Goal: Check status: Check status

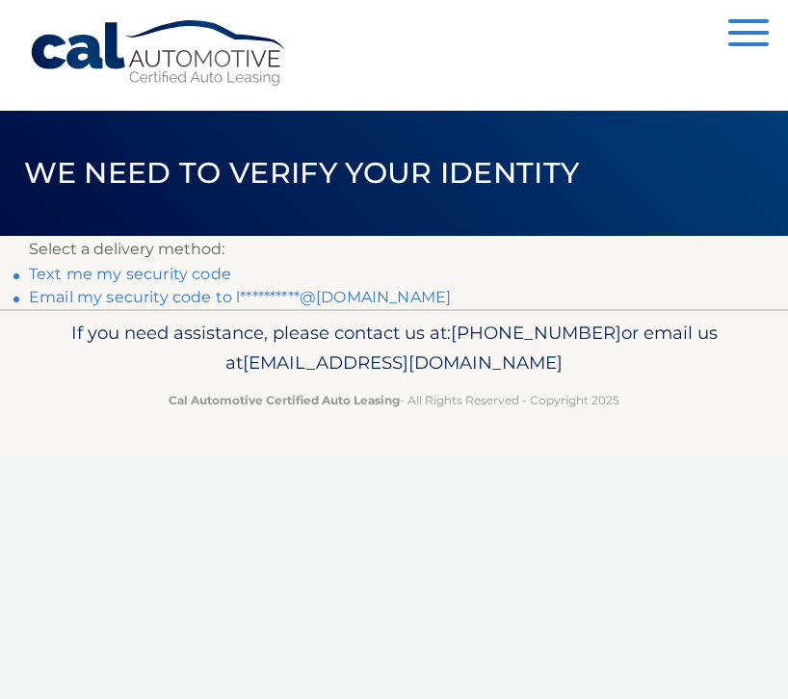
click at [244, 296] on link "**********" at bounding box center [240, 297] width 422 height 18
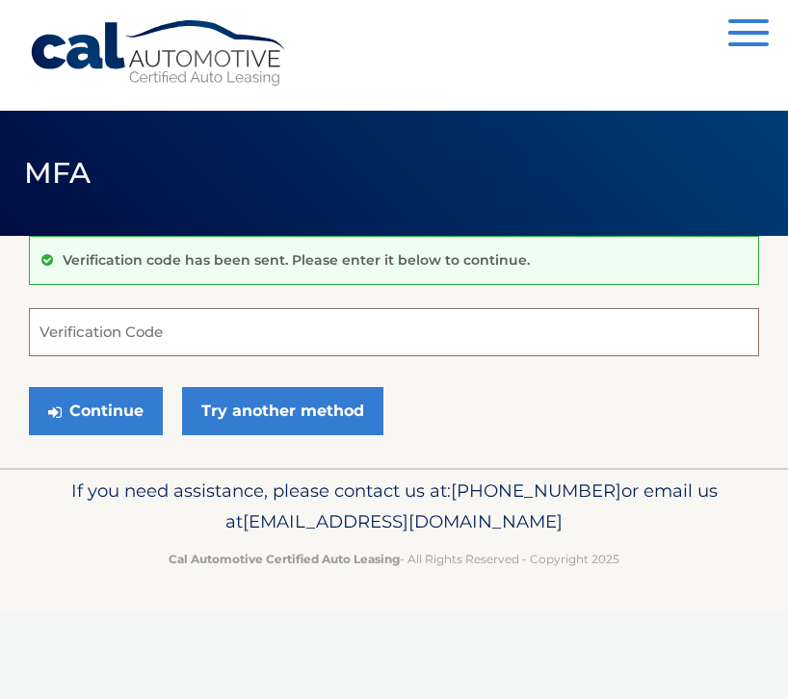
click at [221, 328] on input "Verification Code" at bounding box center [394, 332] width 730 height 48
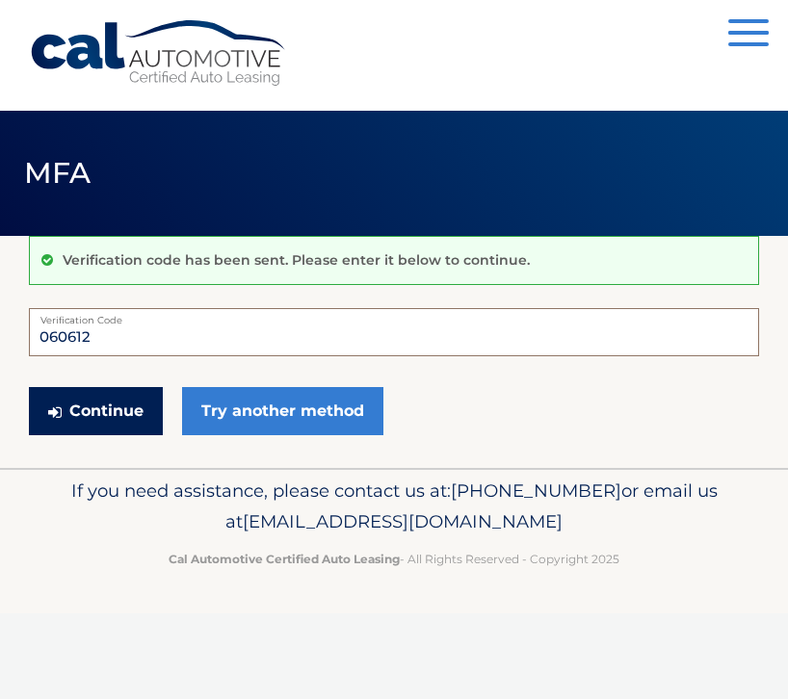
type input "060612"
click at [124, 412] on button "Continue" at bounding box center [96, 411] width 134 height 48
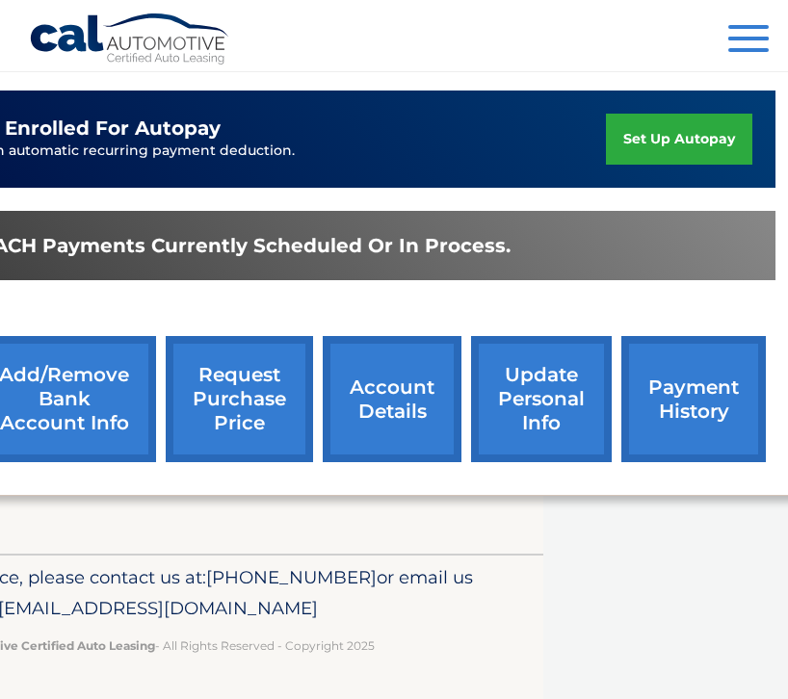
scroll to position [467, 252]
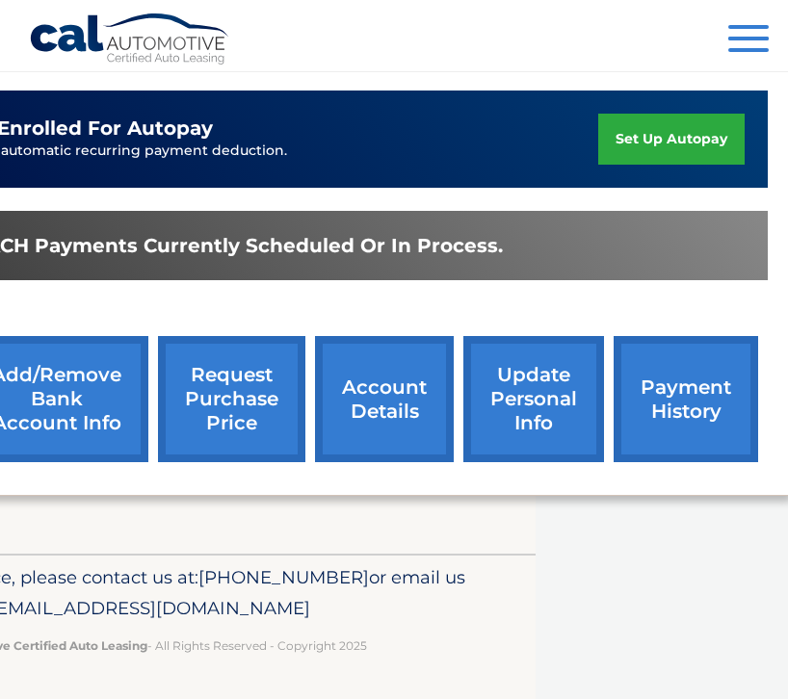
click at [784, 373] on div "lease account #44455947072 vehicle 2025 Mazda CX-30 name SETH BLAU vin 3MVDMBCM…" at bounding box center [284, 214] width 1015 height 565
click at [712, 376] on link "payment history" at bounding box center [686, 399] width 144 height 126
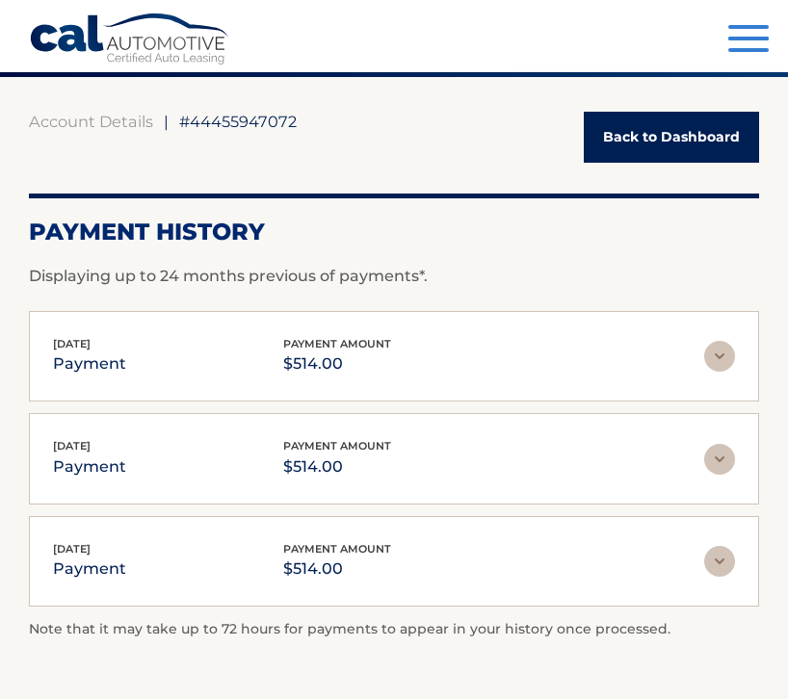
scroll to position [171, 0]
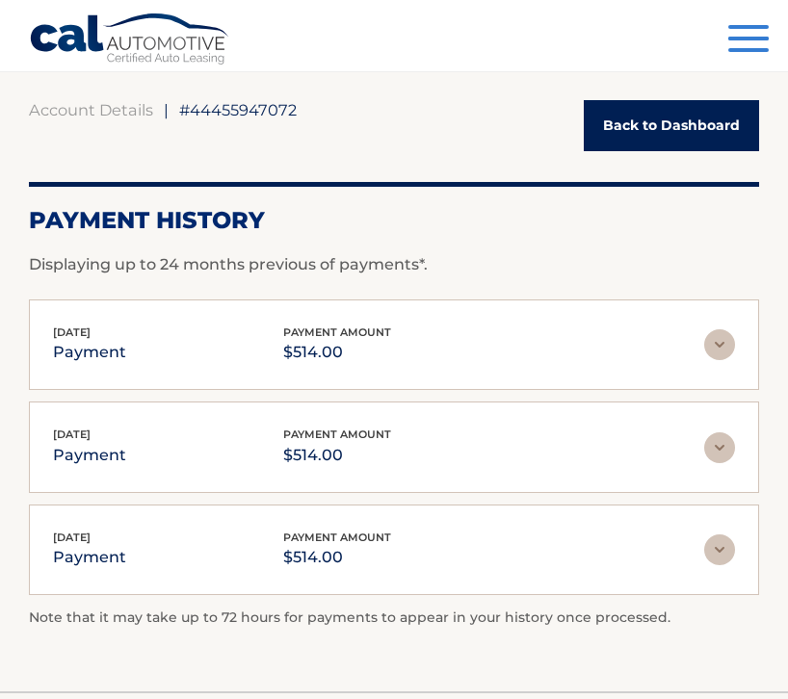
click at [719, 348] on img at bounding box center [719, 344] width 31 height 31
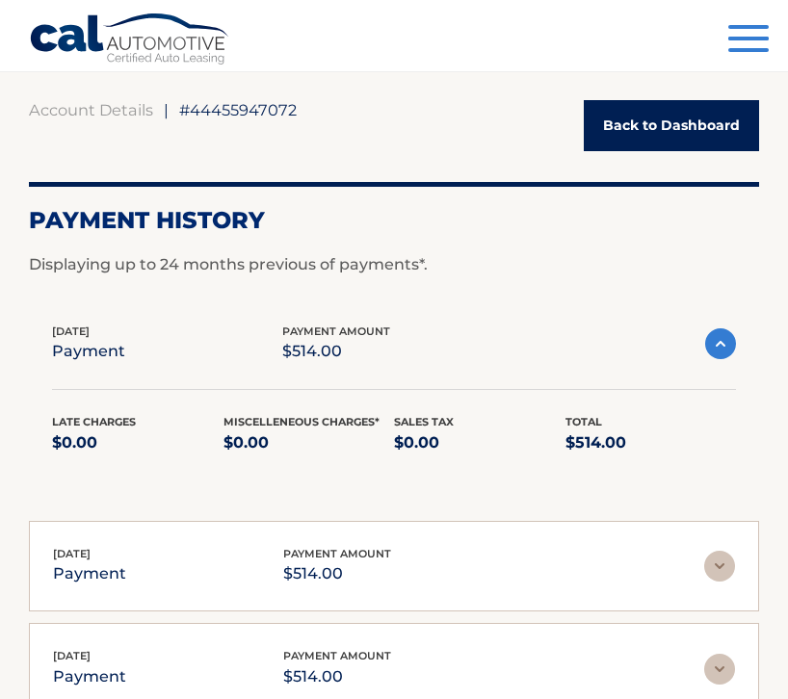
click at [719, 348] on img at bounding box center [720, 343] width 31 height 31
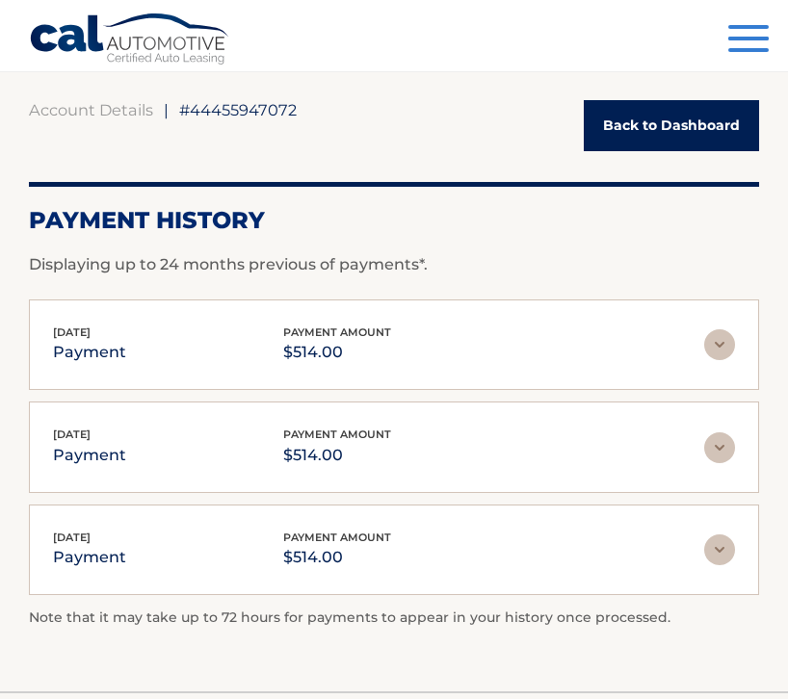
click at [646, 115] on link "Back to Dashboard" at bounding box center [671, 125] width 175 height 51
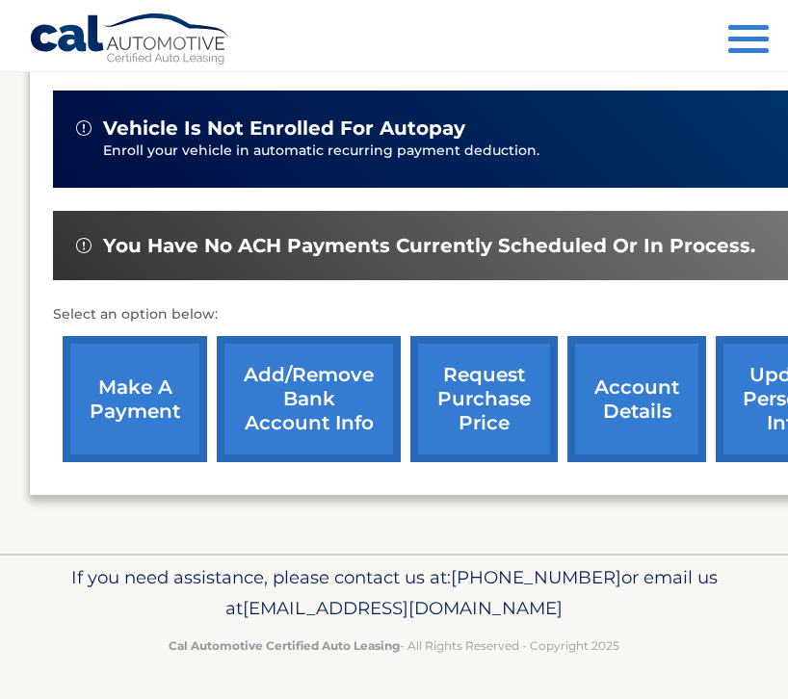
scroll to position [467, 252]
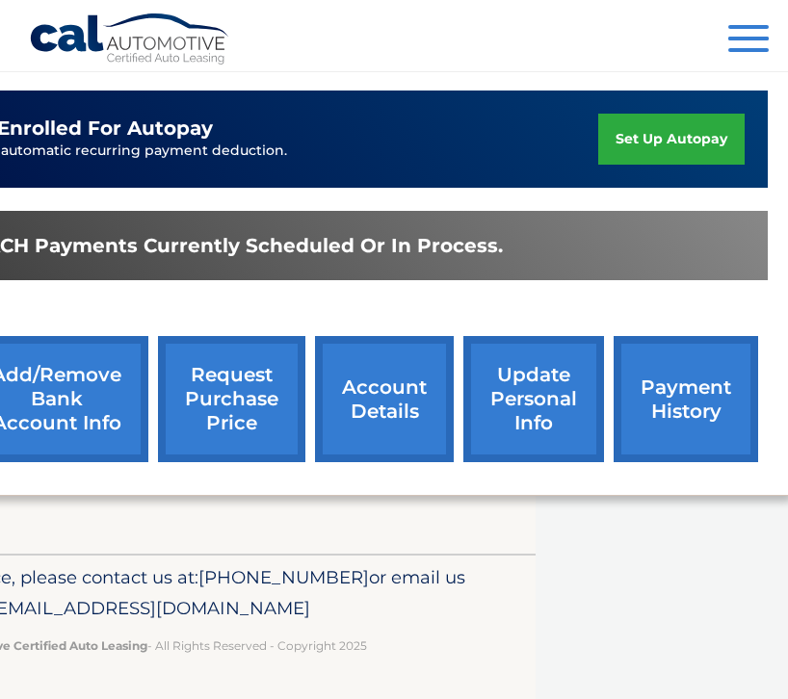
click at [757, 35] on button "Menu" at bounding box center [748, 41] width 40 height 32
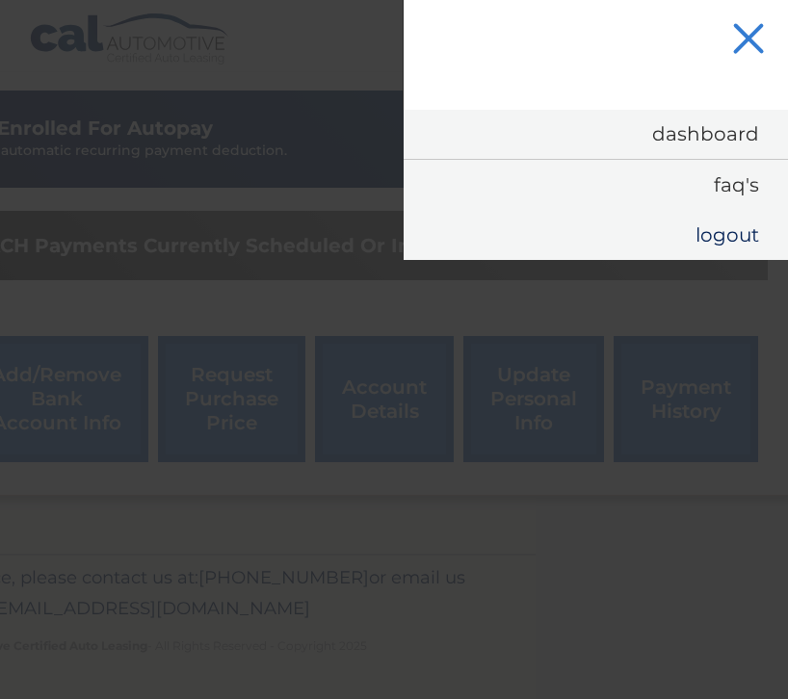
click at [687, 235] on link "Logout" at bounding box center [596, 235] width 384 height 50
